Goal: Task Accomplishment & Management: Complete application form

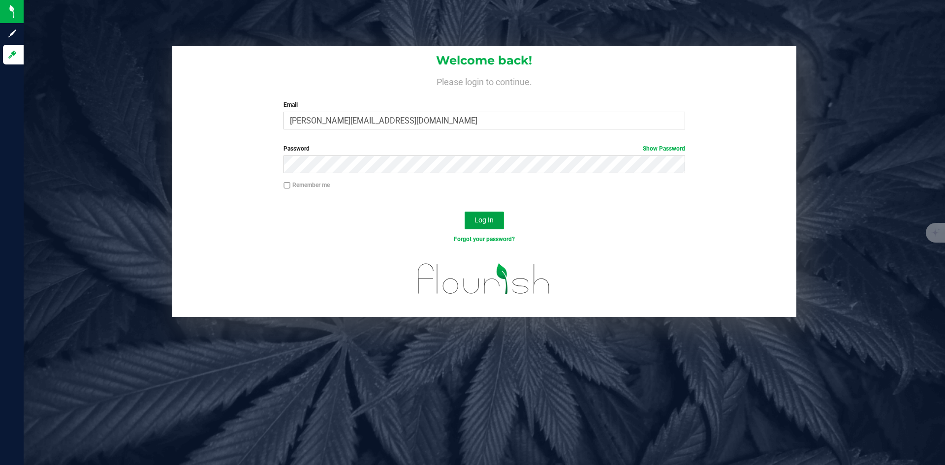
click at [489, 218] on span "Log In" at bounding box center [484, 220] width 19 height 8
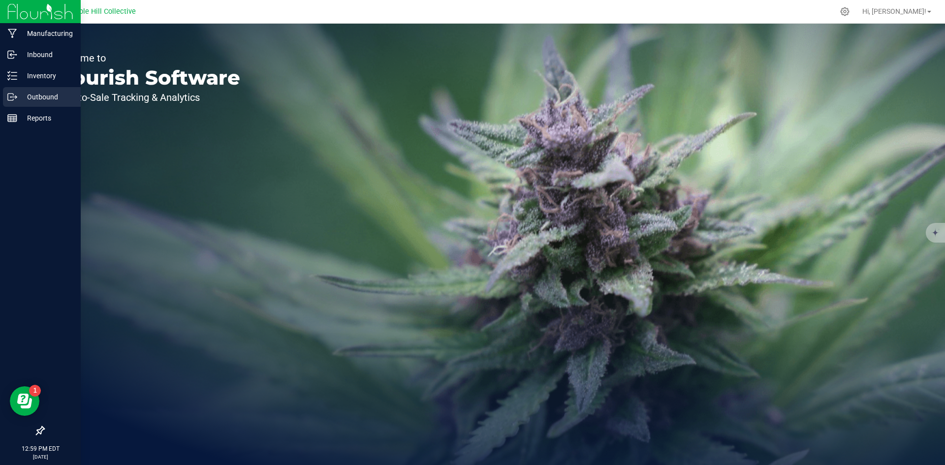
click at [16, 96] on icon at bounding box center [15, 96] width 1 height 1
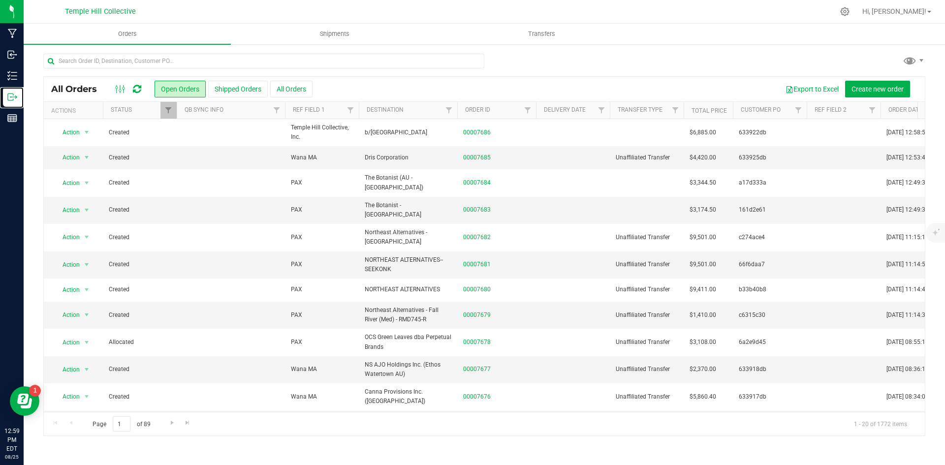
scroll to position [49, 0]
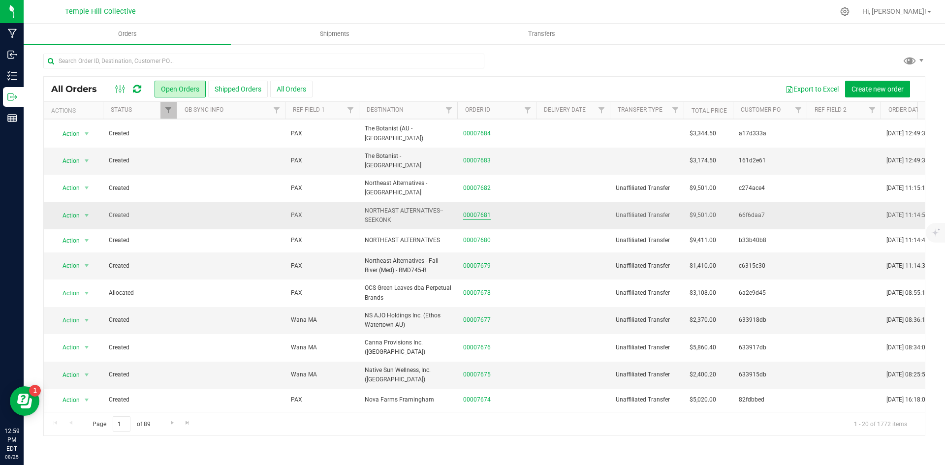
click at [473, 211] on link "00007681" at bounding box center [477, 215] width 28 height 9
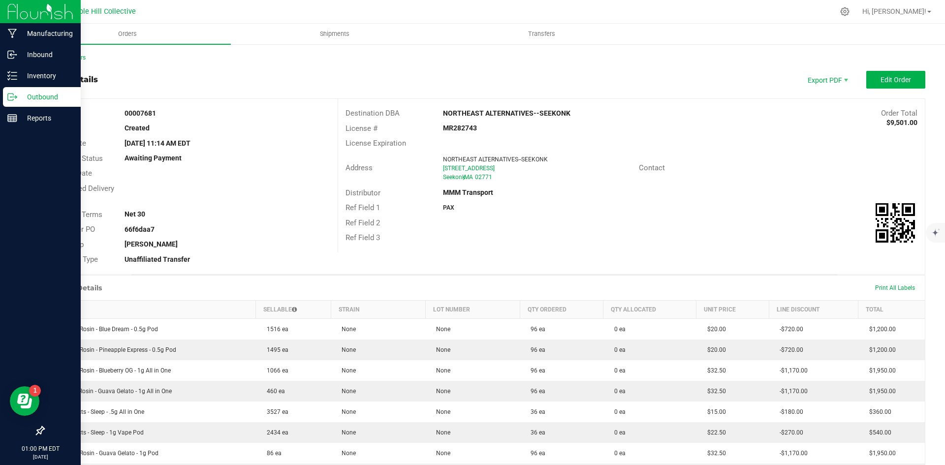
click at [18, 101] on p "Outbound" at bounding box center [46, 97] width 59 height 12
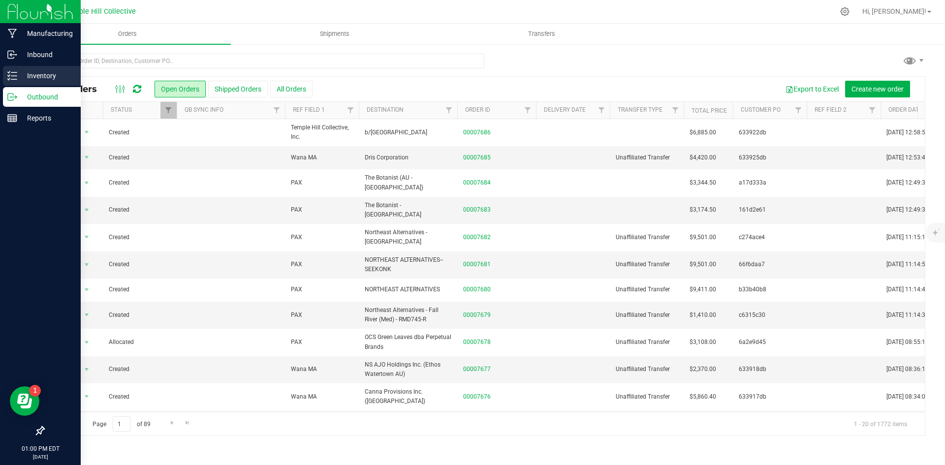
click at [15, 78] on icon at bounding box center [12, 76] width 10 height 10
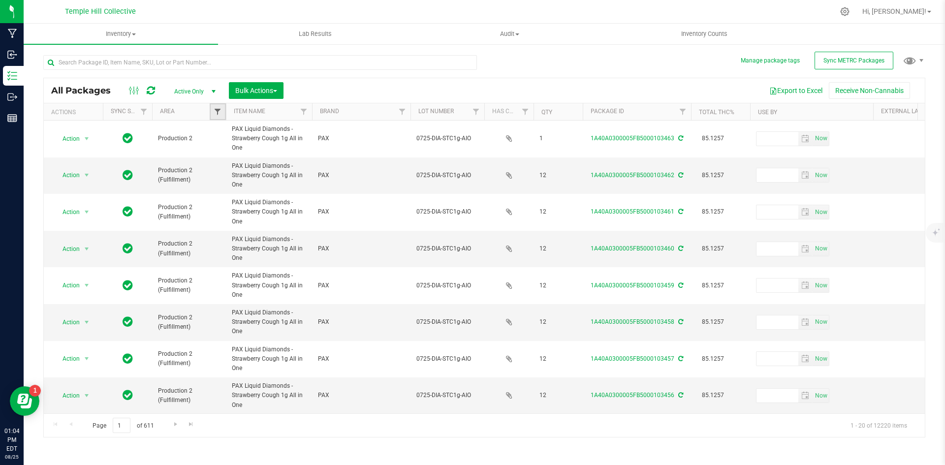
click at [222, 113] on span "Filter" at bounding box center [218, 112] width 8 height 8
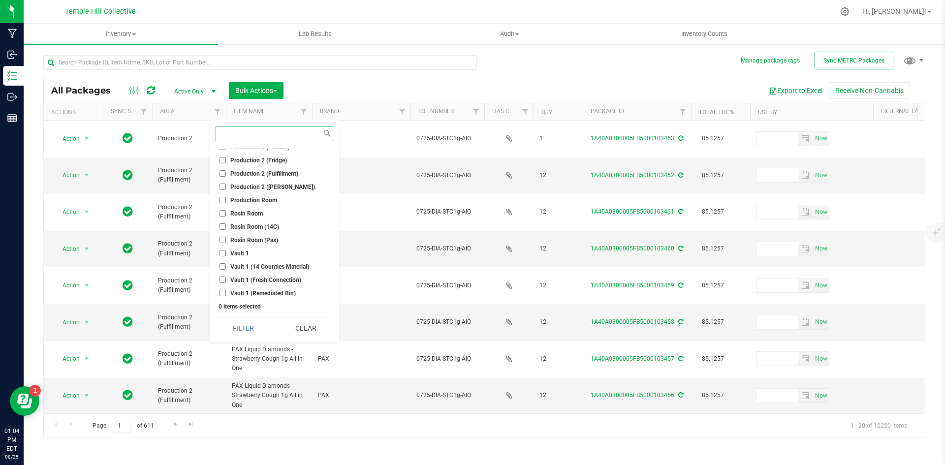
scroll to position [148, 0]
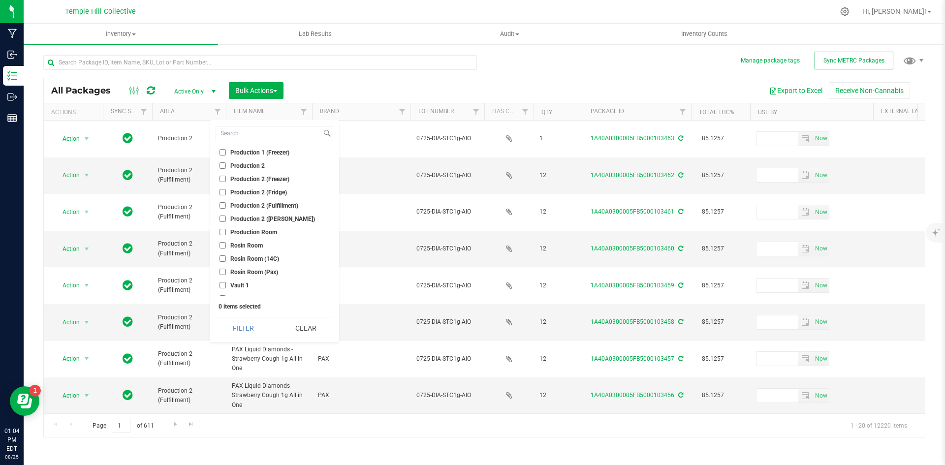
click at [265, 205] on span "Production 2 (Fulfillment)" at bounding box center [264, 206] width 68 height 6
click at [226, 205] on input "Production 2 (Fulfillment)" at bounding box center [223, 205] width 6 height 6
checkbox input "true"
click at [254, 324] on button "Filter" at bounding box center [243, 329] width 55 height 22
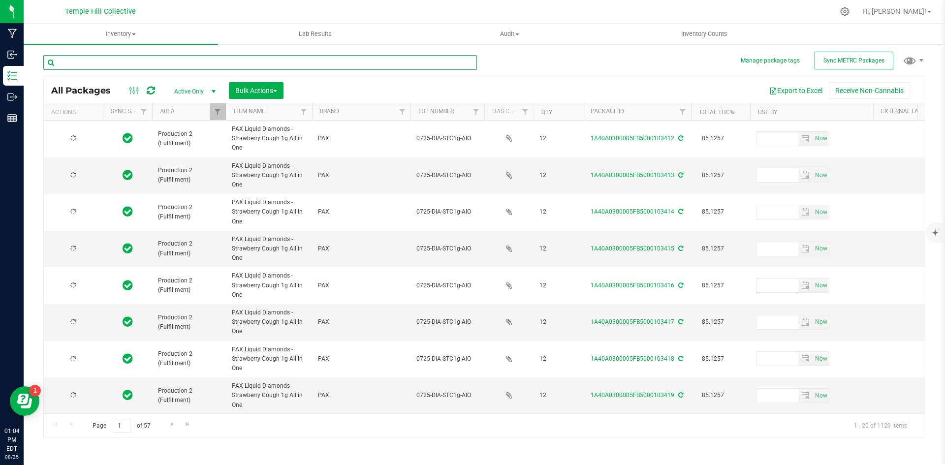
drag, startPoint x: 171, startPoint y: 62, endPoint x: 157, endPoint y: 61, distance: 14.3
click at [171, 63] on input "text" at bounding box center [260, 62] width 434 height 15
click at [157, 61] on input "text" at bounding box center [260, 62] width 434 height 15
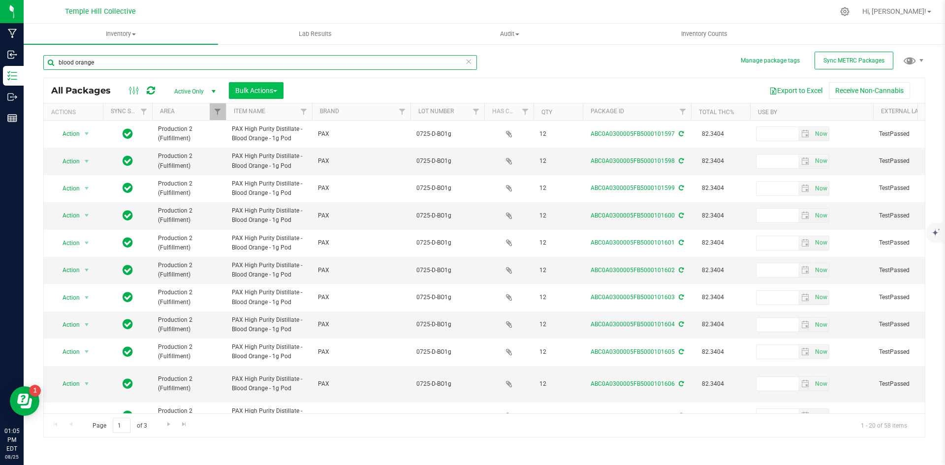
type input "blood orange"
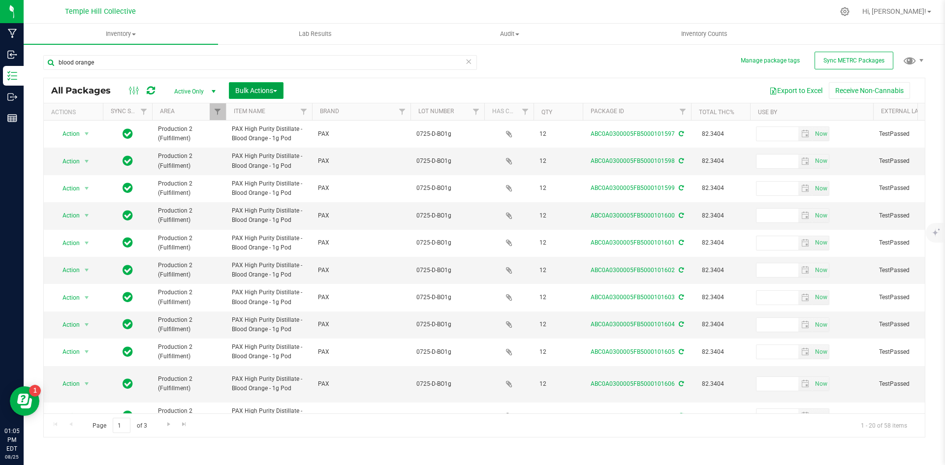
click at [263, 88] on span "Bulk Actions" at bounding box center [256, 91] width 42 height 8
click at [290, 168] on div "Locate packages" at bounding box center [266, 169] width 63 height 16
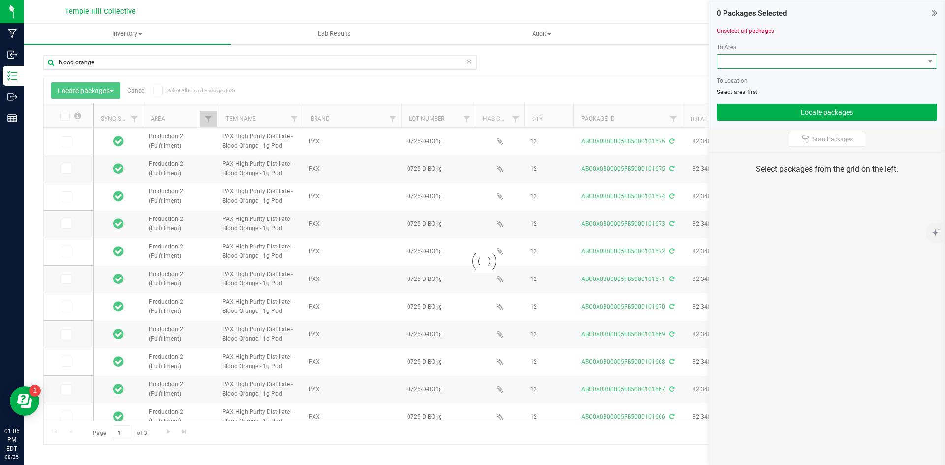
click at [809, 62] on span at bounding box center [820, 62] width 207 height 14
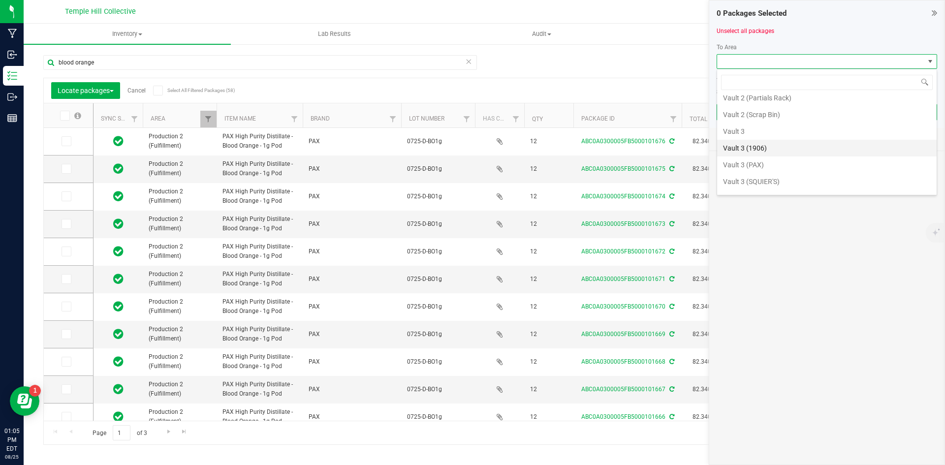
scroll to position [521, 0]
click at [774, 149] on li "Vault 3 (PAX)" at bounding box center [827, 151] width 220 height 17
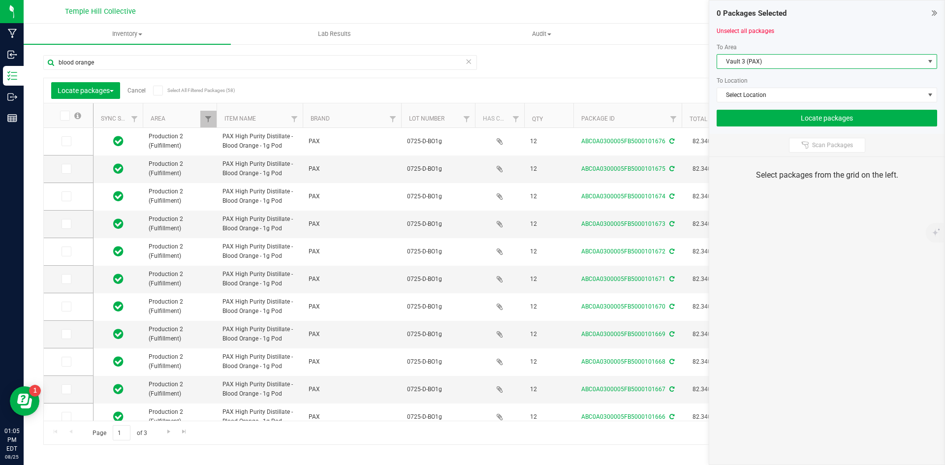
click at [158, 91] on icon at bounding box center [158, 91] width 6 height 0
click at [0, 0] on input "Select All Filtered Packages (58)" at bounding box center [0, 0] width 0 height 0
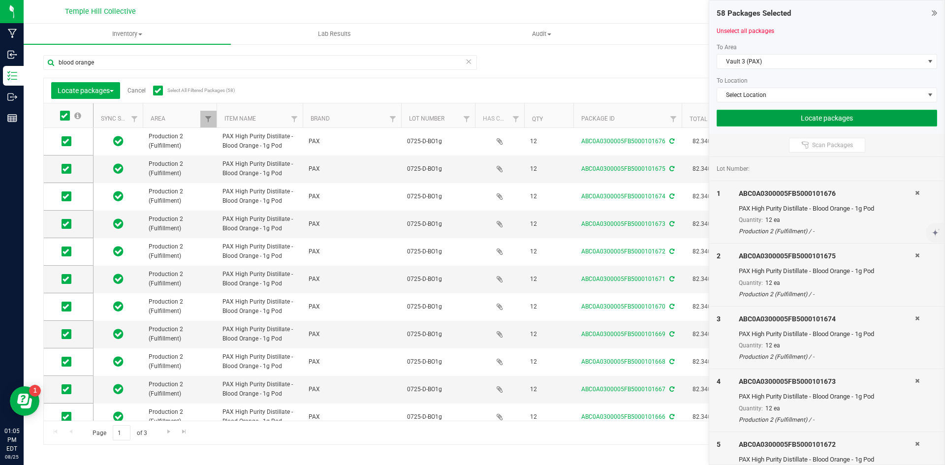
click at [836, 115] on button "Locate packages" at bounding box center [827, 118] width 221 height 17
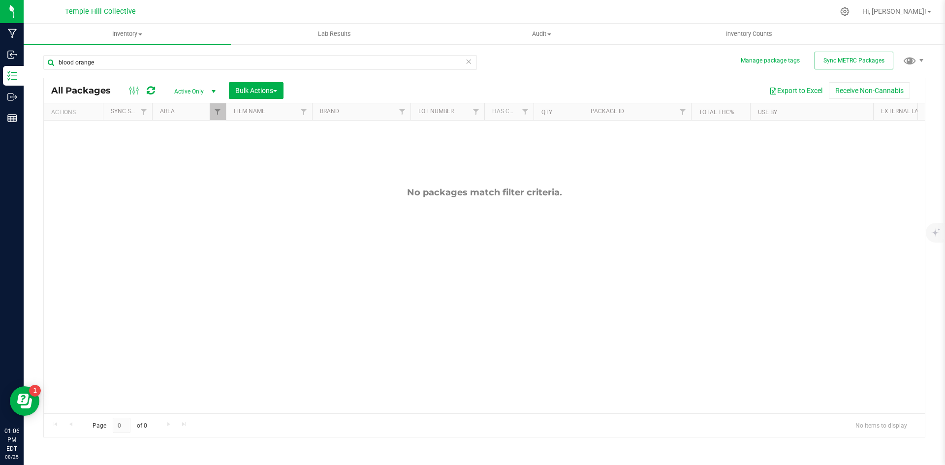
click at [468, 61] on icon at bounding box center [468, 61] width 7 height 12
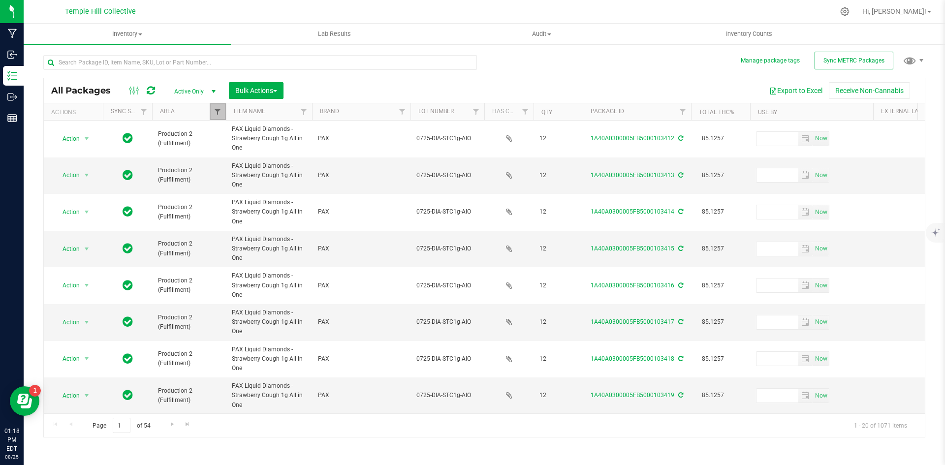
click at [215, 110] on span "Filter" at bounding box center [218, 112] width 8 height 8
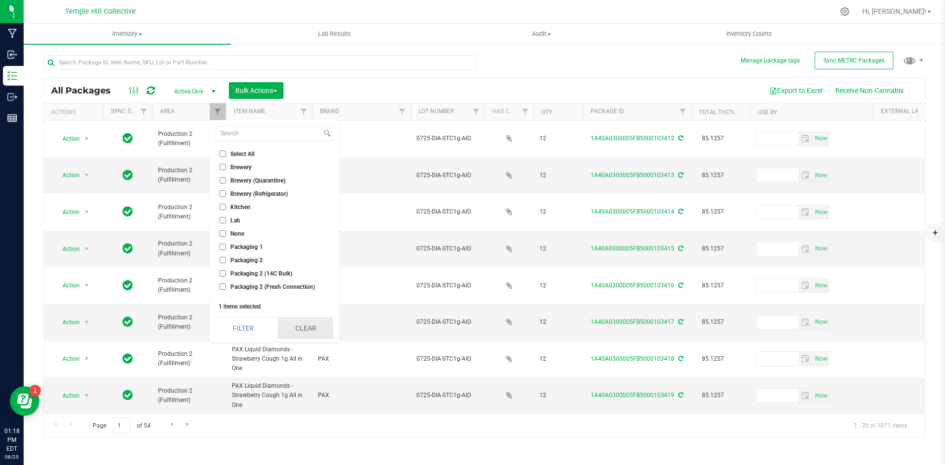
click at [308, 322] on button "Clear" at bounding box center [306, 329] width 56 height 22
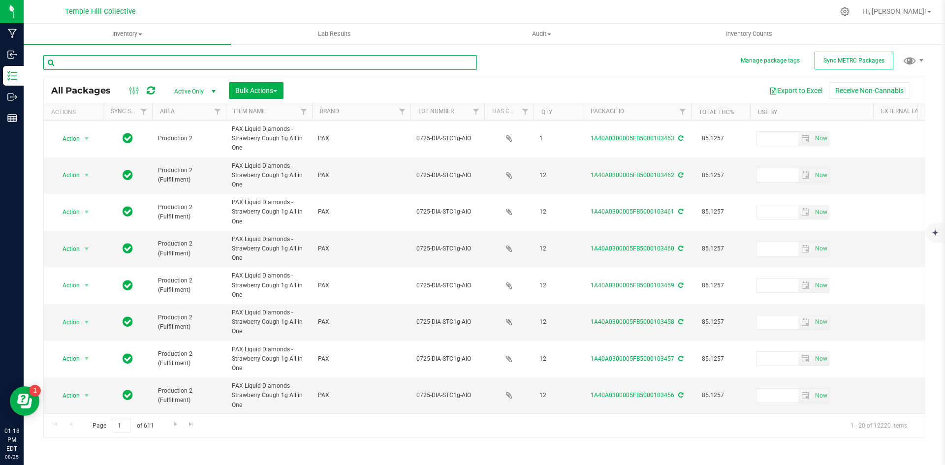
click at [195, 57] on input "text" at bounding box center [260, 62] width 434 height 15
type input "67911"
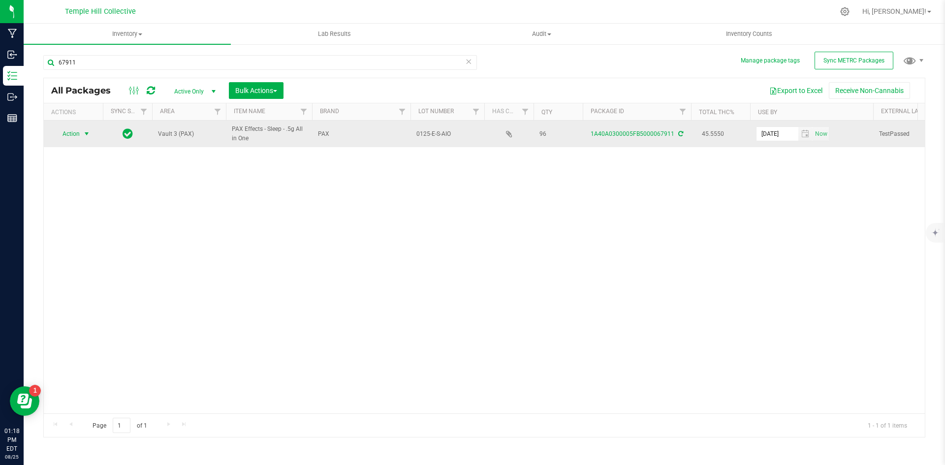
click at [80, 132] on span "Action" at bounding box center [67, 134] width 27 height 14
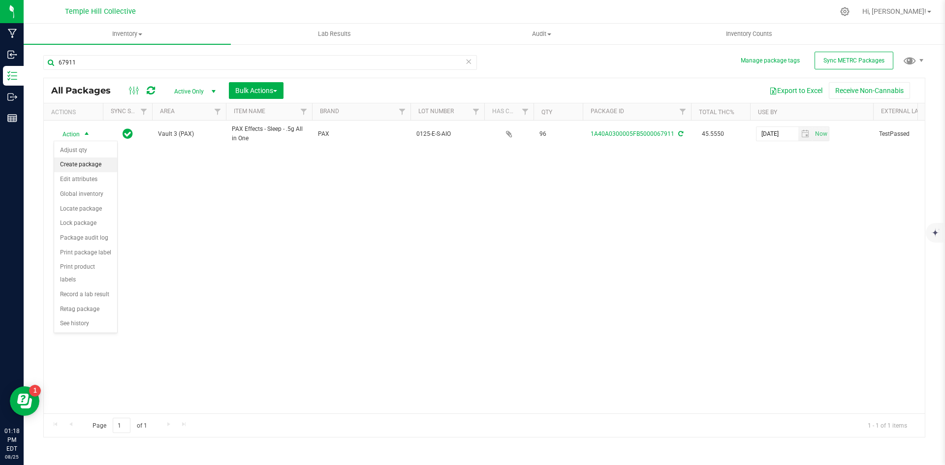
click at [79, 165] on li "Create package" at bounding box center [85, 165] width 63 height 15
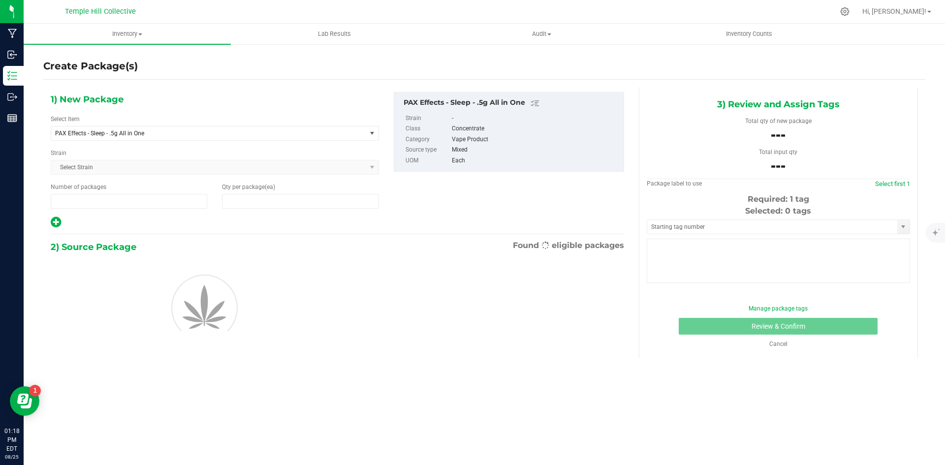
type input "1"
type input "0"
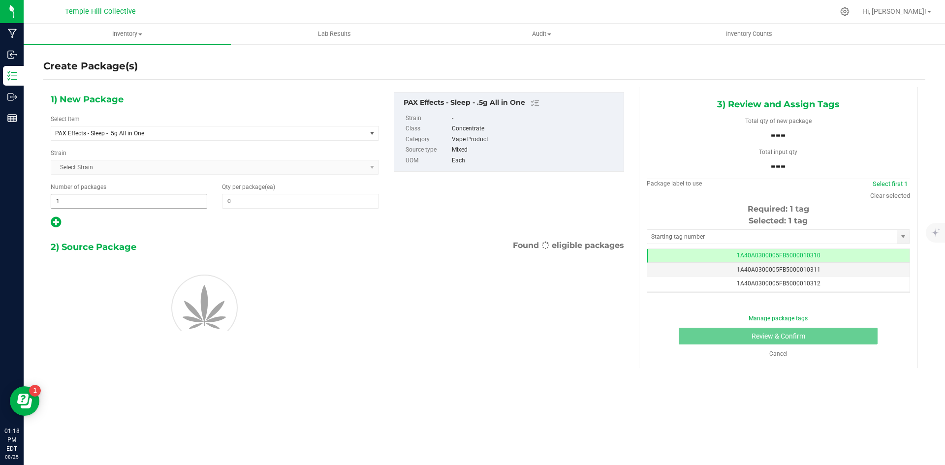
click at [144, 197] on span "1 1" at bounding box center [129, 201] width 157 height 15
type input "7"
click at [283, 199] on input "0" at bounding box center [301, 202] width 156 height 14
type input "7"
type input "12"
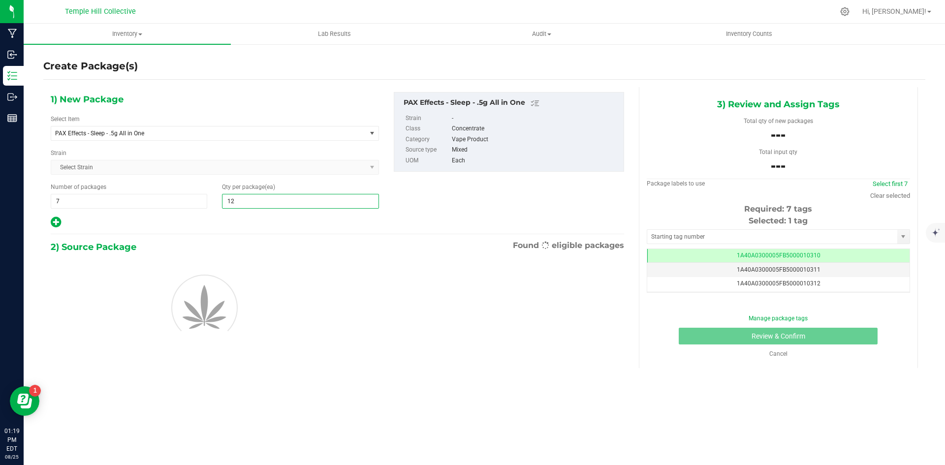
click at [409, 212] on div "1) New Package Select Item PAX Effects - Sleep - .5g All in One .5g Pre Pack Ch…" at bounding box center [337, 160] width 588 height 137
type input "12"
click at [733, 237] on input "text" at bounding box center [773, 237] width 250 height 14
type input "86922"
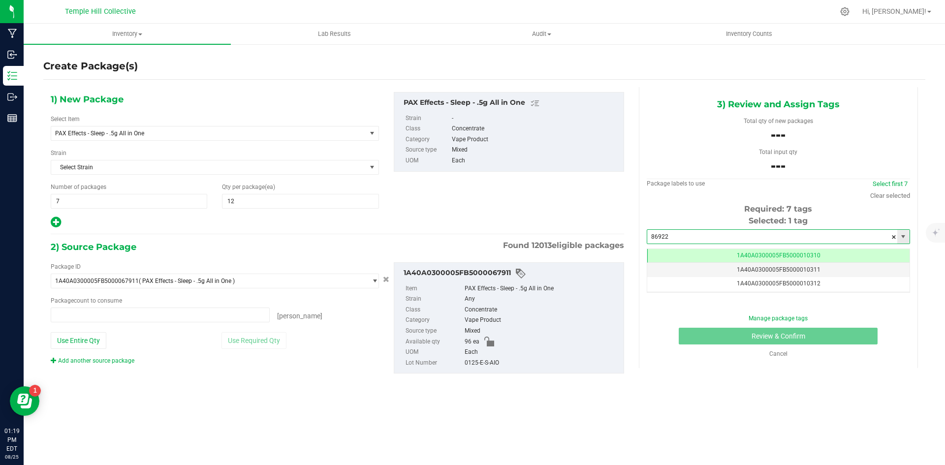
type input "0 ea"
click at [697, 252] on li "1A40A0300005FB5000086922" at bounding box center [779, 253] width 262 height 15
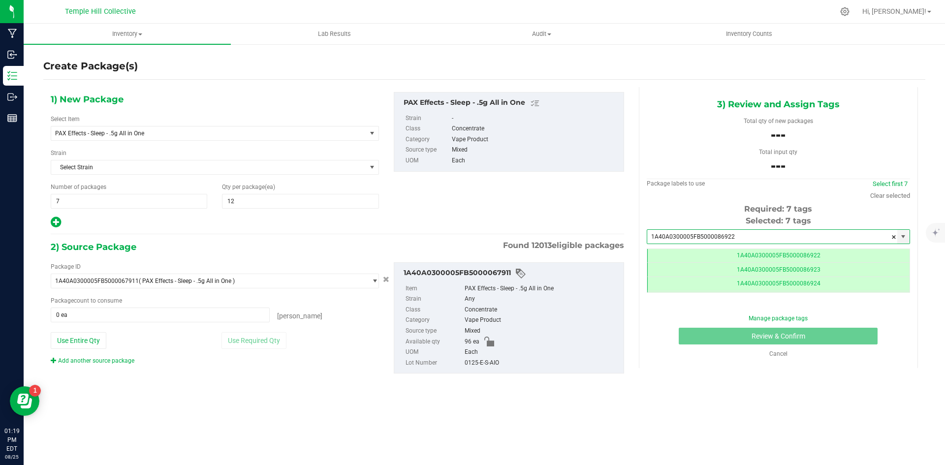
scroll to position [0, 0]
type input "1A40A0300005FB5000086922"
click at [124, 316] on span "0 ea 0" at bounding box center [160, 315] width 219 height 15
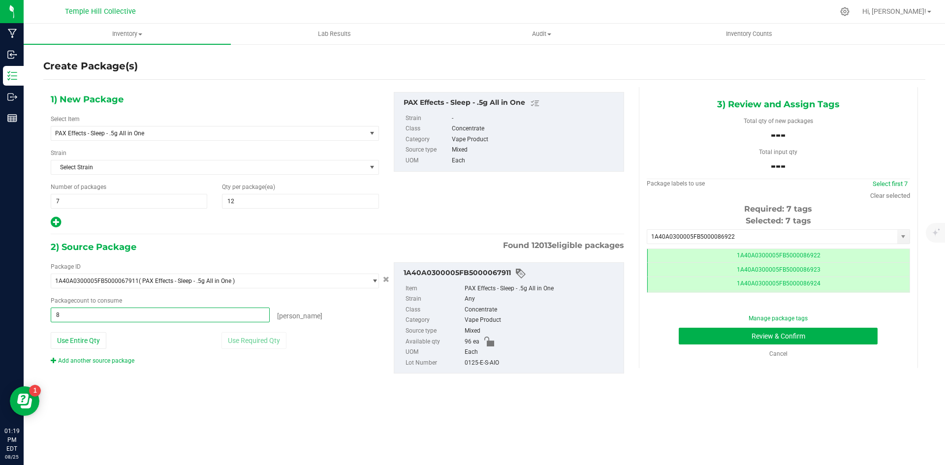
type input "84"
type input "84 ea"
click at [488, 364] on div "0125-E-S-AIO" at bounding box center [542, 363] width 154 height 11
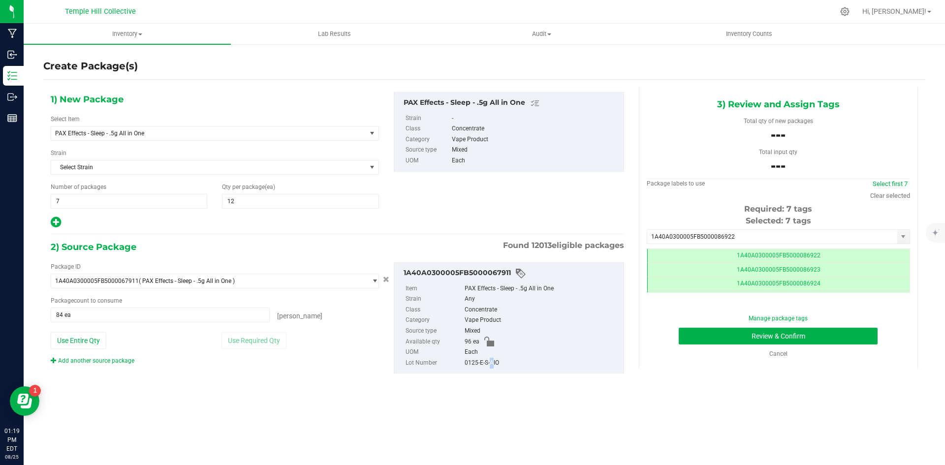
click at [488, 364] on div "0125-E-S-AIO" at bounding box center [542, 363] width 154 height 11
click at [488, 363] on div "0125-E-S-AIO" at bounding box center [542, 363] width 154 height 11
click at [761, 334] on button "Review & Confirm" at bounding box center [778, 336] width 199 height 17
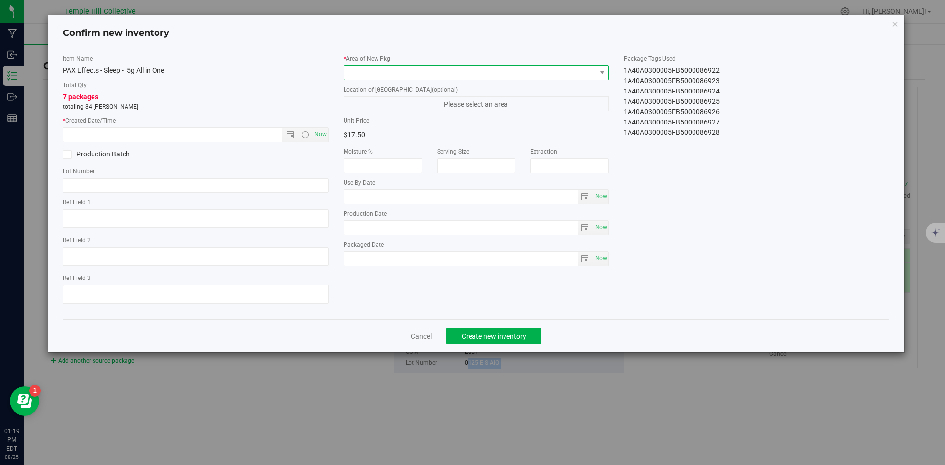
click at [457, 75] on span at bounding box center [470, 73] width 253 height 14
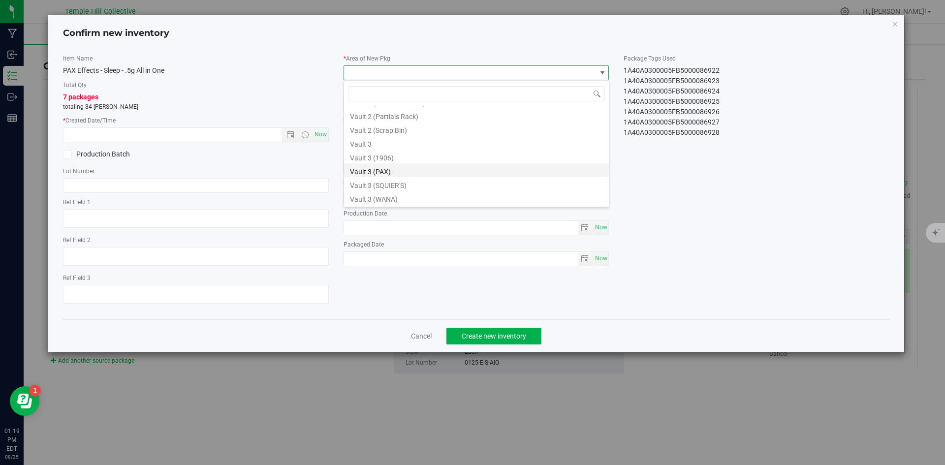
click at [387, 173] on li "Vault 3 (PAX)" at bounding box center [476, 170] width 265 height 14
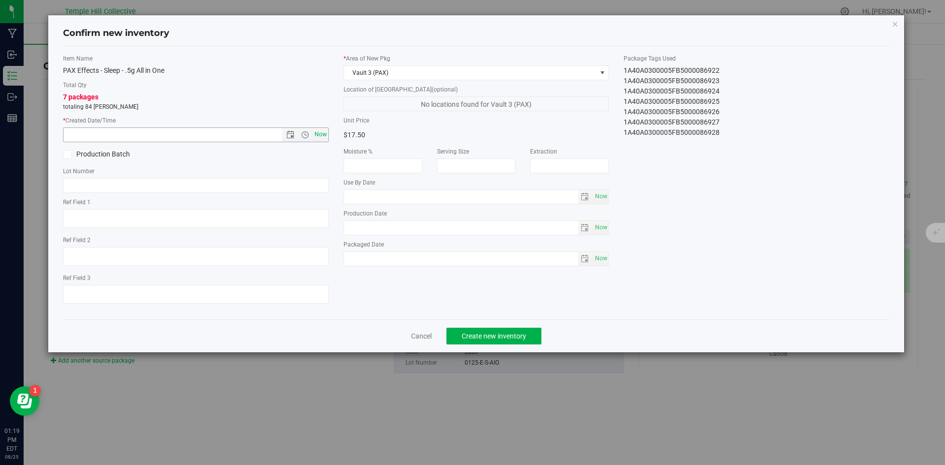
click at [325, 133] on span "Now" at bounding box center [320, 135] width 17 height 14
type input "[DATE] 1:19 PM"
click at [189, 191] on input "text" at bounding box center [196, 185] width 266 height 15
paste input "0125-E-S-AIO"
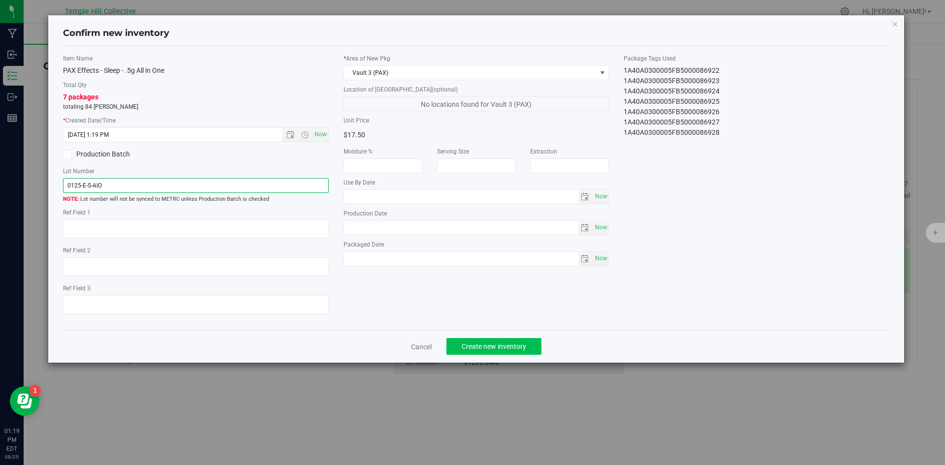
type input "0125-E-S-AIO"
click at [489, 348] on span "Create new inventory" at bounding box center [494, 347] width 65 height 8
